Goal: Task Accomplishment & Management: Manage account settings

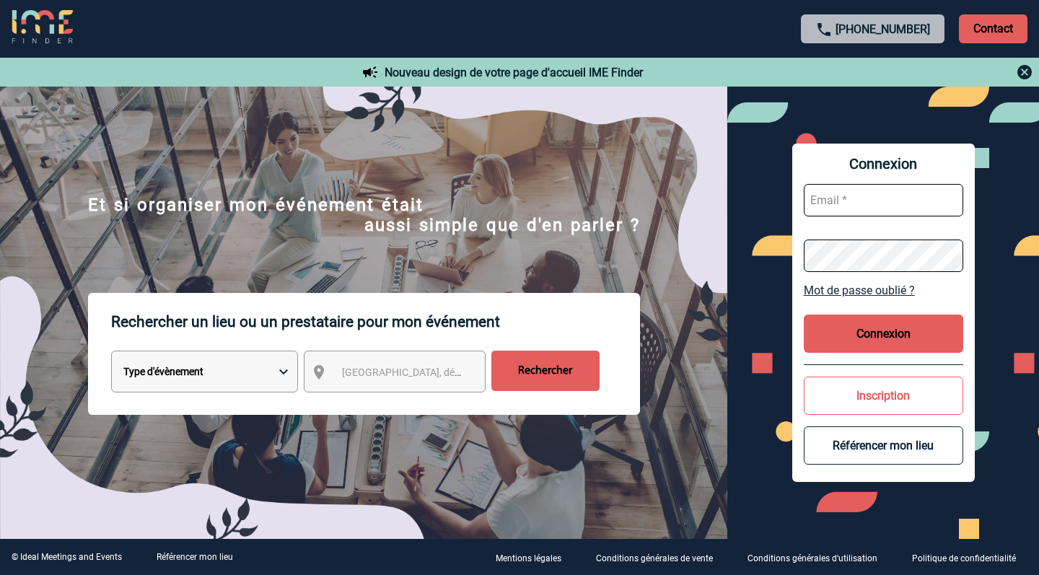
type input "sevsebbag@le67meetingplace.fr"
click at [875, 333] on button "Connexion" at bounding box center [884, 334] width 160 height 38
click at [875, 341] on button "Connexion" at bounding box center [884, 334] width 160 height 38
click at [995, 27] on p "Contact" at bounding box center [993, 28] width 69 height 29
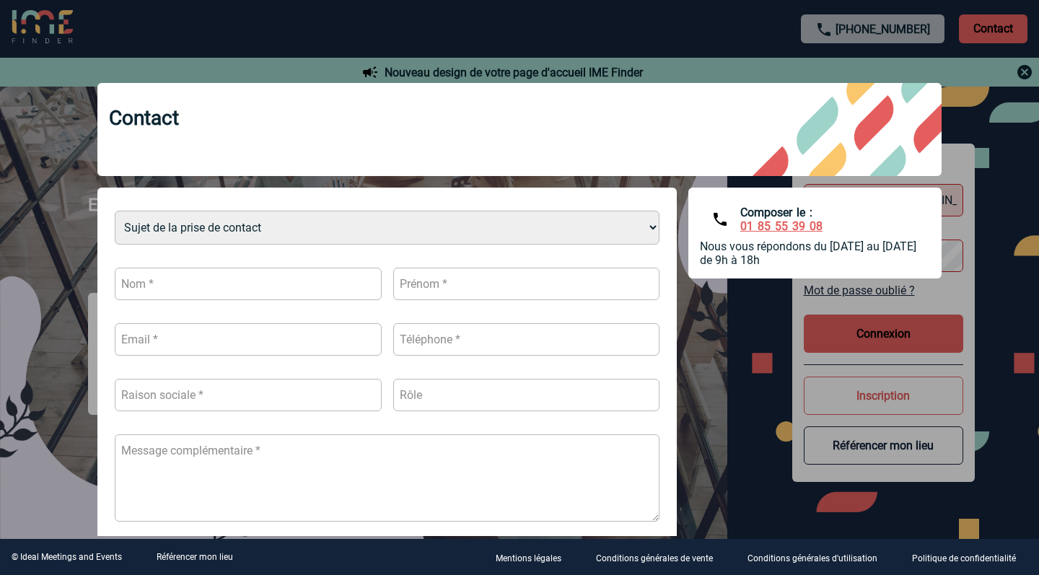
click at [733, 310] on div "Sujet de la prise de contact Je n’ai pas de compte J’ai besoin d’aide Je n’arri…" at bounding box center [519, 413] width 845 height 450
click at [731, 306] on div "Sujet de la prise de contact Je n’ai pas de compte J’ai besoin d’aide Je n’arri…" at bounding box center [519, 413] width 845 height 450
click at [69, 183] on div at bounding box center [519, 287] width 1039 height 575
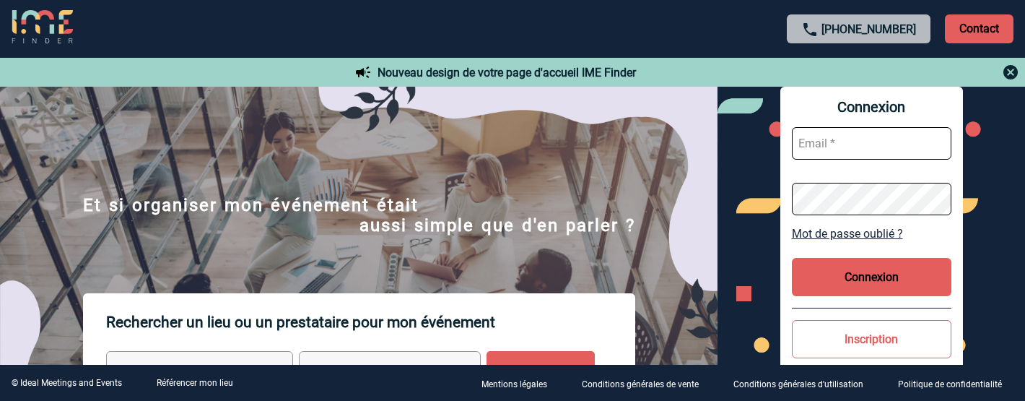
type input "sevsebbag@le67meetingplace.fr"
click at [758, 196] on div "Connexion sevsebbag@le67meetingplace.fr Mot de passe oublié ? Connexion Inscrip…" at bounding box center [870, 256] width 307 height 339
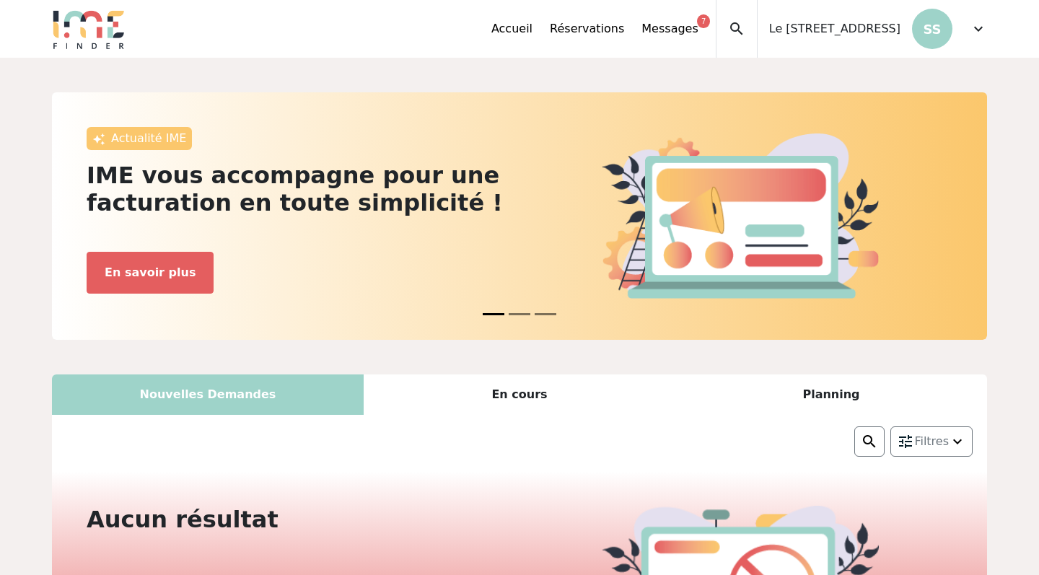
click at [975, 22] on span "expand_more" at bounding box center [978, 28] width 17 height 17
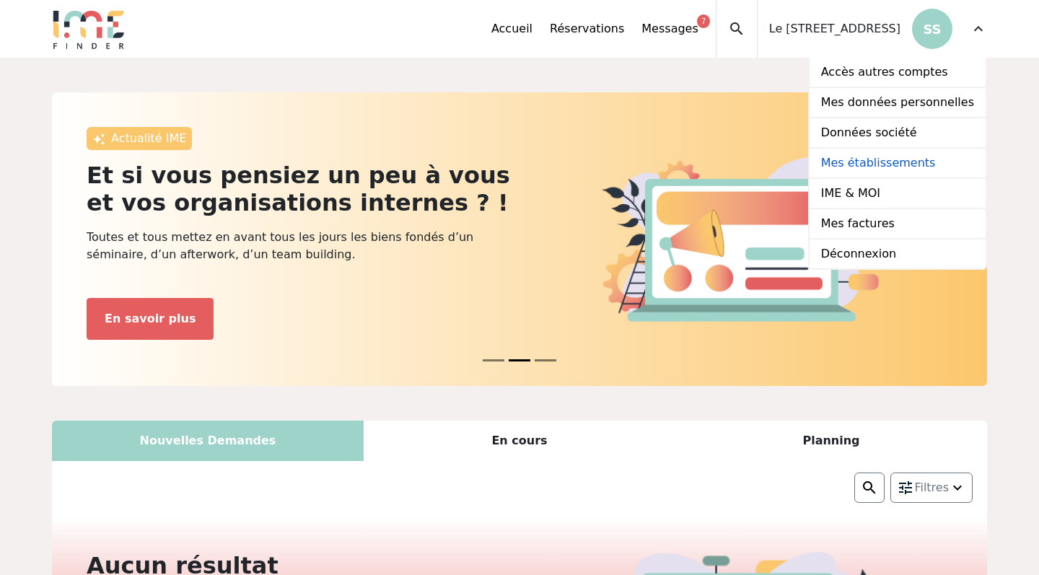
click at [920, 160] on link "Mes établissements" at bounding box center [898, 164] width 176 height 30
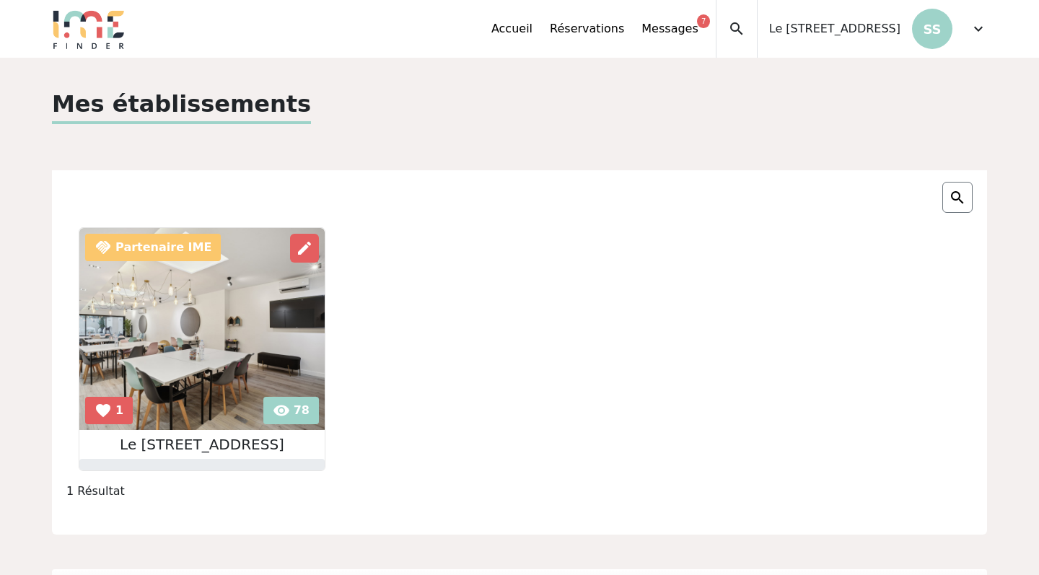
click at [987, 25] on span "expand_more" at bounding box center [978, 28] width 17 height 17
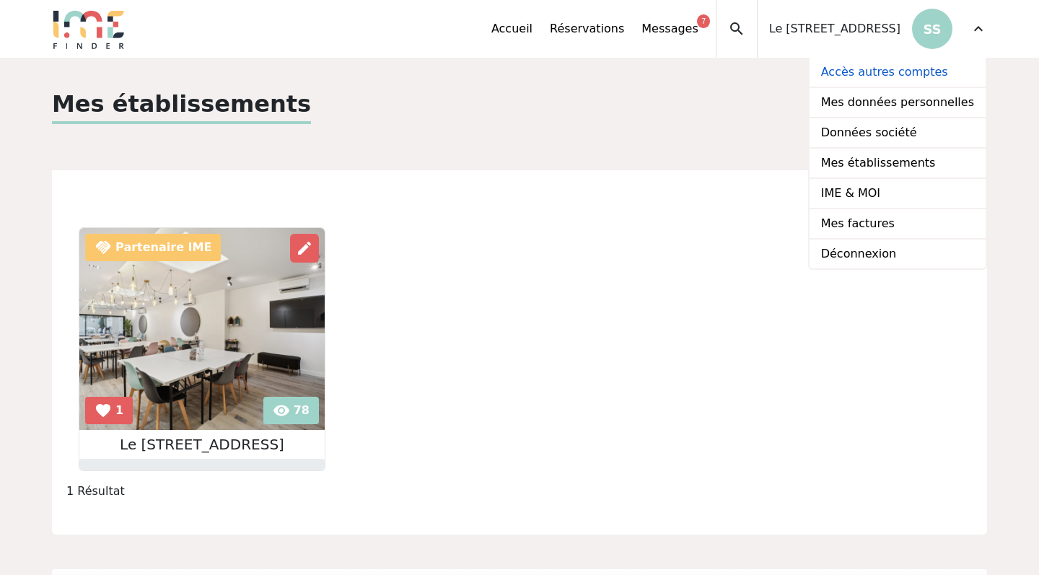
click at [933, 66] on link "Accès autres comptes" at bounding box center [898, 73] width 176 height 30
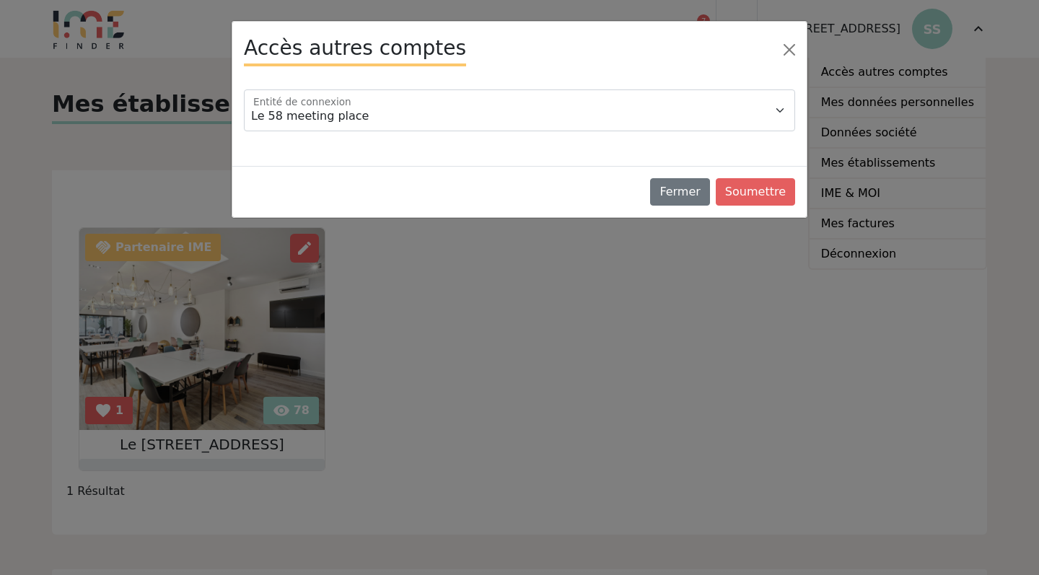
click at [402, 236] on div "Accès autres comptes Le 58 meeting place Entité de connexion Fermer Soumettre" at bounding box center [519, 287] width 1039 height 575
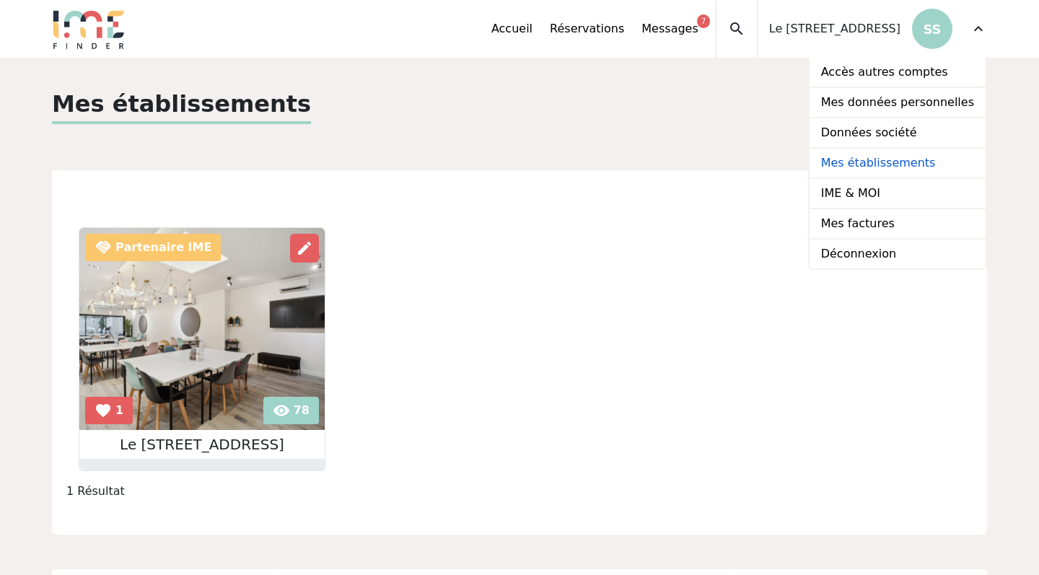
click at [923, 164] on link "Mes établissements" at bounding box center [898, 164] width 176 height 30
